Goal: Navigation & Orientation: Find specific page/section

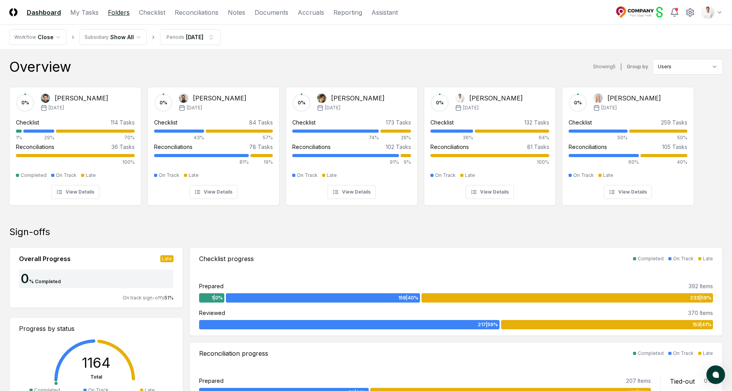
click at [118, 14] on link "Folders" at bounding box center [119, 12] width 22 height 9
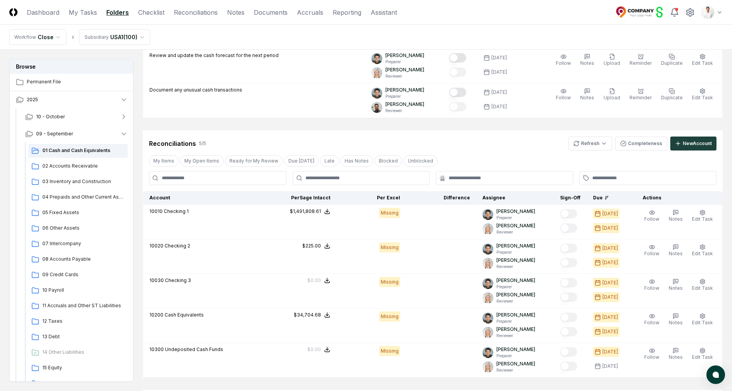
scroll to position [261, 0]
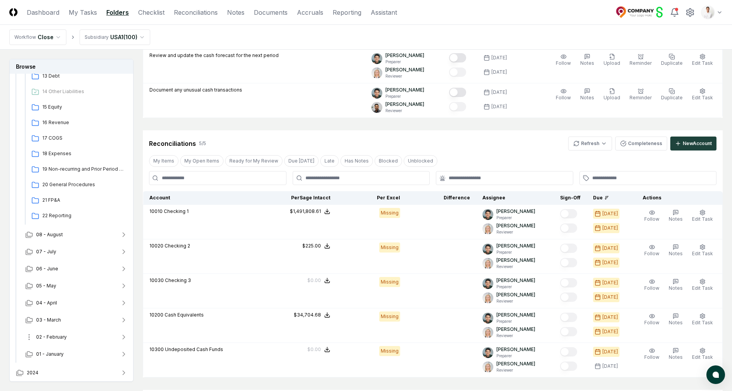
click at [64, 330] on button "02 - February" at bounding box center [76, 337] width 115 height 17
click at [59, 349] on div "01 Cash and Cash Equivalents" at bounding box center [77, 354] width 99 height 14
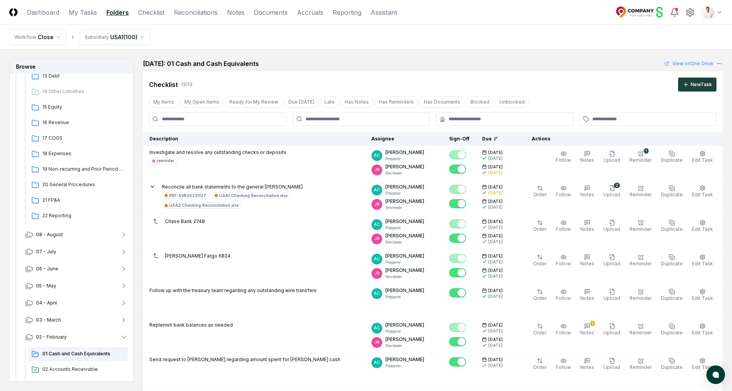
scroll to position [661, 0]
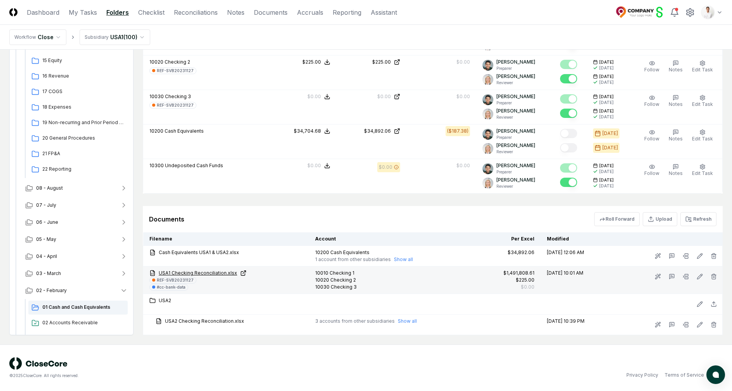
click at [206, 272] on link "USA1 Checking Reconciliation.xlsx" at bounding box center [225, 273] width 153 height 7
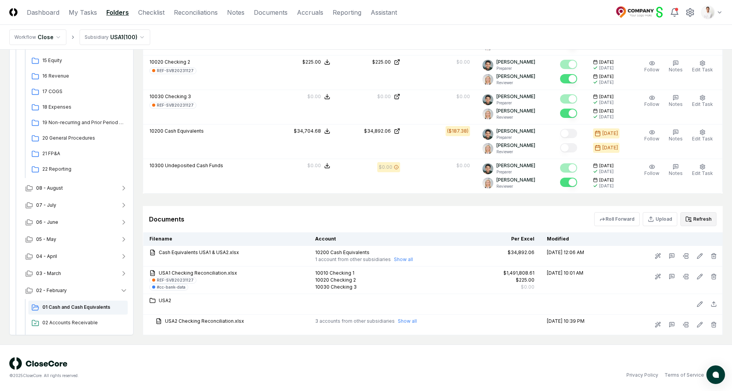
click at [697, 224] on button "Refresh" at bounding box center [698, 219] width 36 height 14
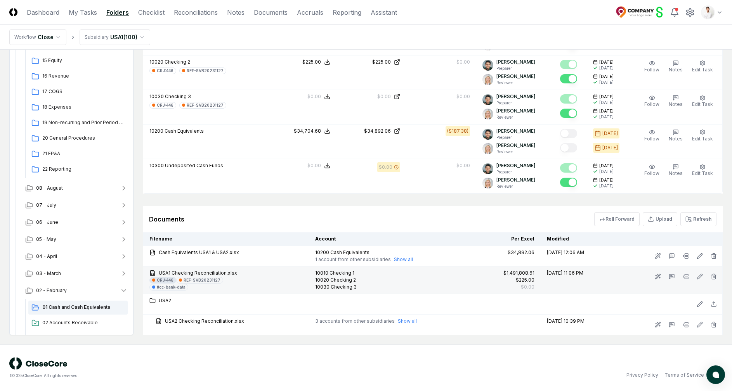
click at [163, 278] on div "CRJ:446" at bounding box center [165, 280] width 17 height 6
click at [205, 282] on div "REF-SVB20231127" at bounding box center [201, 280] width 37 height 6
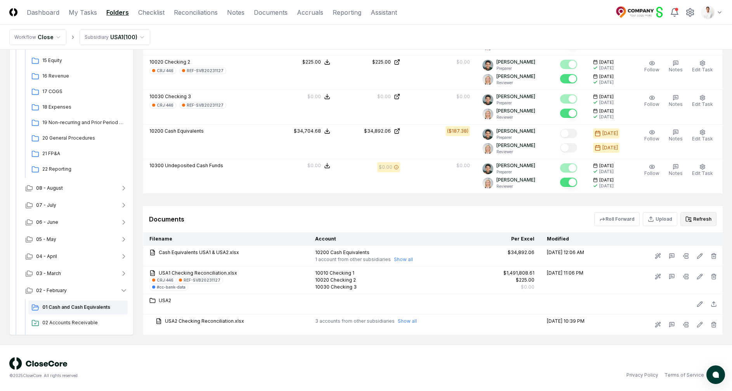
click at [704, 218] on button "Refresh" at bounding box center [698, 219] width 36 height 14
click at [690, 220] on icon at bounding box center [688, 219] width 6 height 6
click at [711, 217] on button "Refresh" at bounding box center [698, 219] width 36 height 14
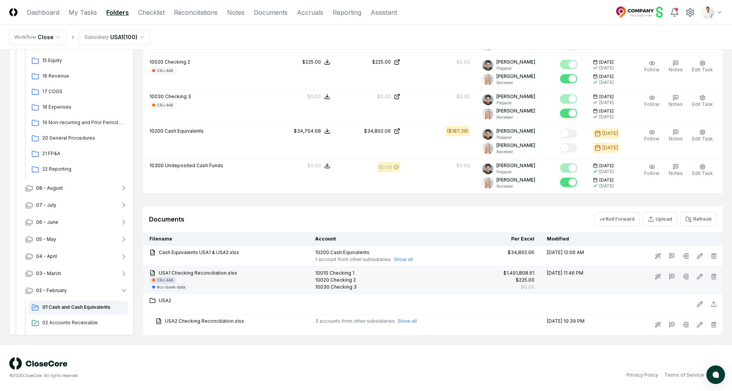
click at [165, 281] on div "CRJ:446" at bounding box center [165, 280] width 17 height 6
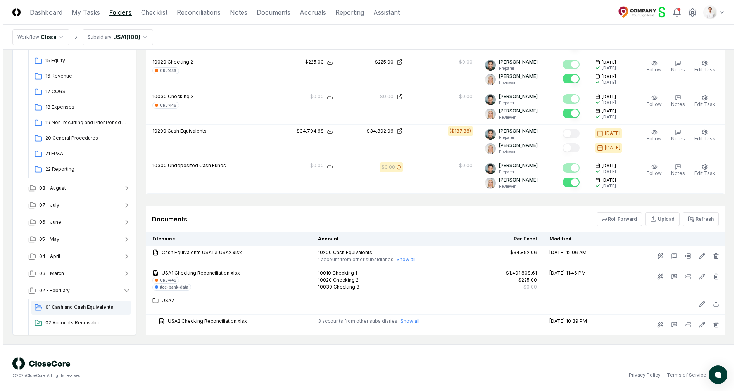
scroll to position [0, 0]
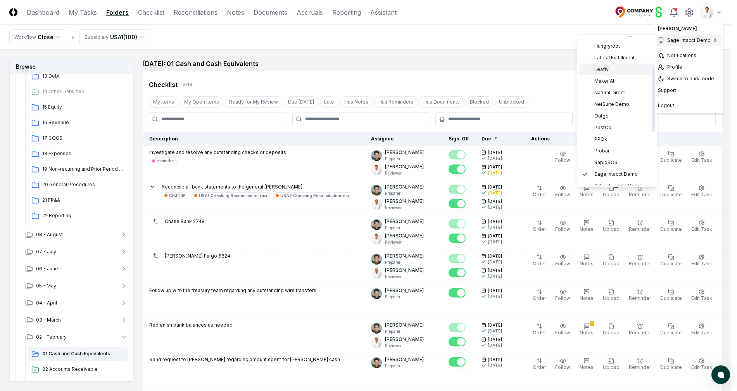
scroll to position [39, 0]
click at [622, 98] on span "Host NA Holdings" at bounding box center [615, 96] width 40 height 7
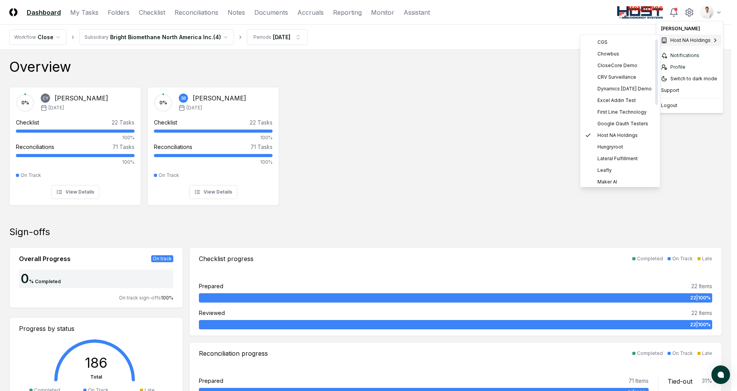
scroll to position [189, 0]
click at [612, 87] on span "Sage Intacct Demo" at bounding box center [619, 86] width 43 height 7
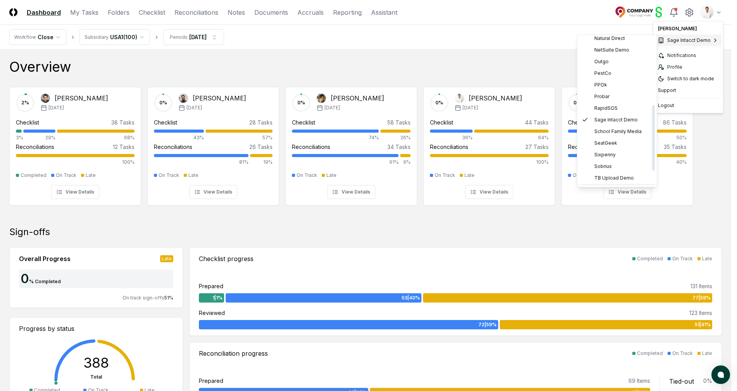
scroll to position [189, 0]
click at [612, 178] on div "ZAGG" at bounding box center [617, 180] width 76 height 12
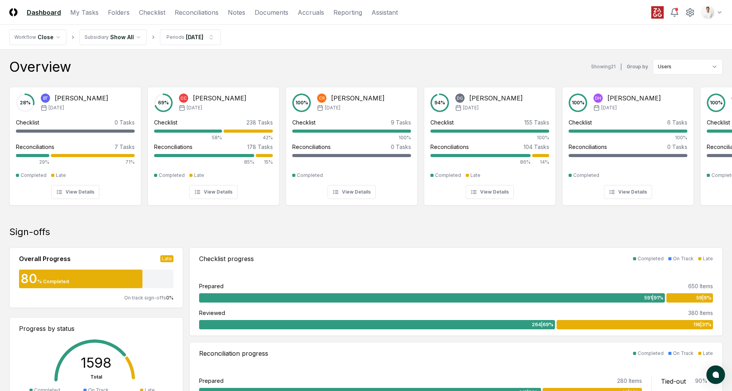
click at [377, 31] on nav "Workflow Close Subsidiary Show All Periods Aug 2025" at bounding box center [366, 37] width 732 height 25
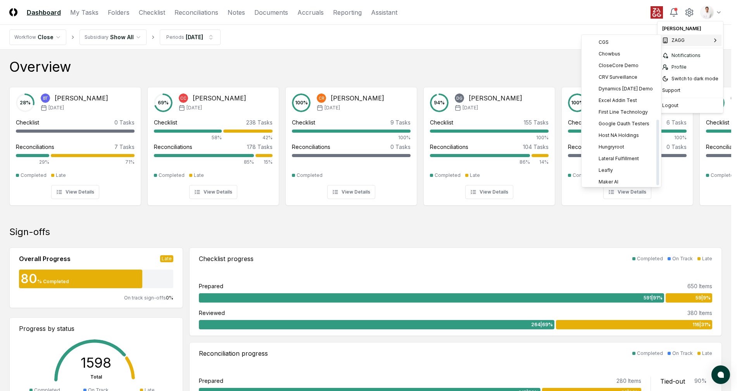
scroll to position [189, 0]
click at [616, 85] on span "Sage Intacct Demo" at bounding box center [620, 86] width 43 height 7
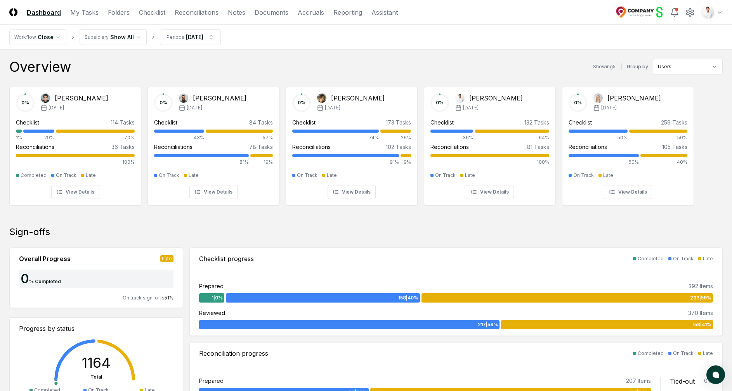
click at [481, 59] on div "Overview Showing 5 | Group by Users" at bounding box center [365, 67] width 713 height 16
click at [108, 16] on link "Folders" at bounding box center [119, 12] width 22 height 9
